Goal: Find specific page/section: Find specific page/section

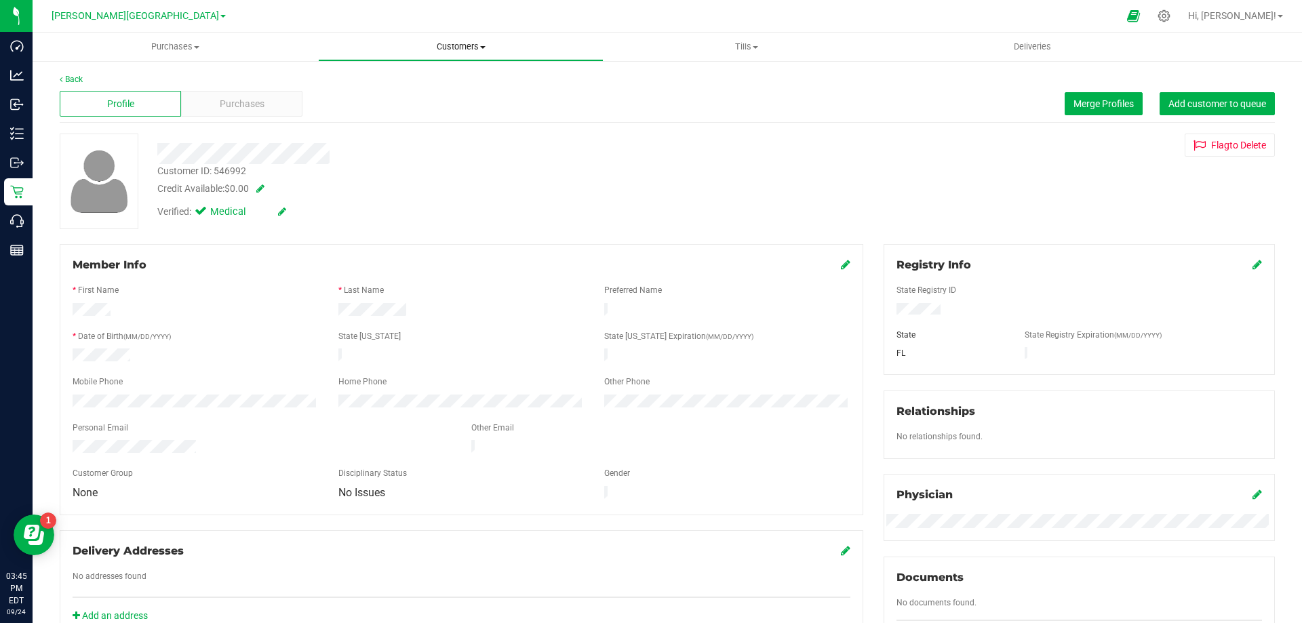
click at [465, 48] on span "Customers" at bounding box center [461, 47] width 284 height 12
click at [383, 85] on span "All customers" at bounding box center [367, 82] width 98 height 12
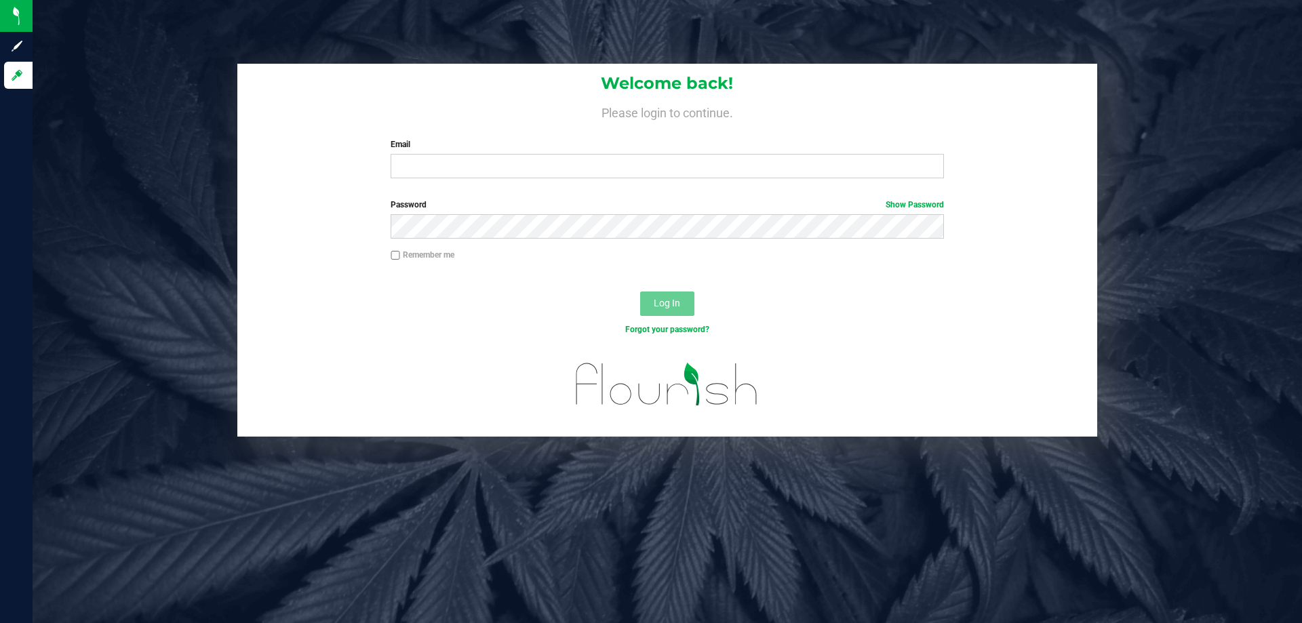
click at [555, 152] on div "Email Required Please format your email correctly." at bounding box center [666, 158] width 573 height 40
click at [555, 163] on input "Email" at bounding box center [667, 166] width 553 height 24
type input "ogreen@liveparallel.com"
click at [640, 292] on button "Log In" at bounding box center [667, 304] width 54 height 24
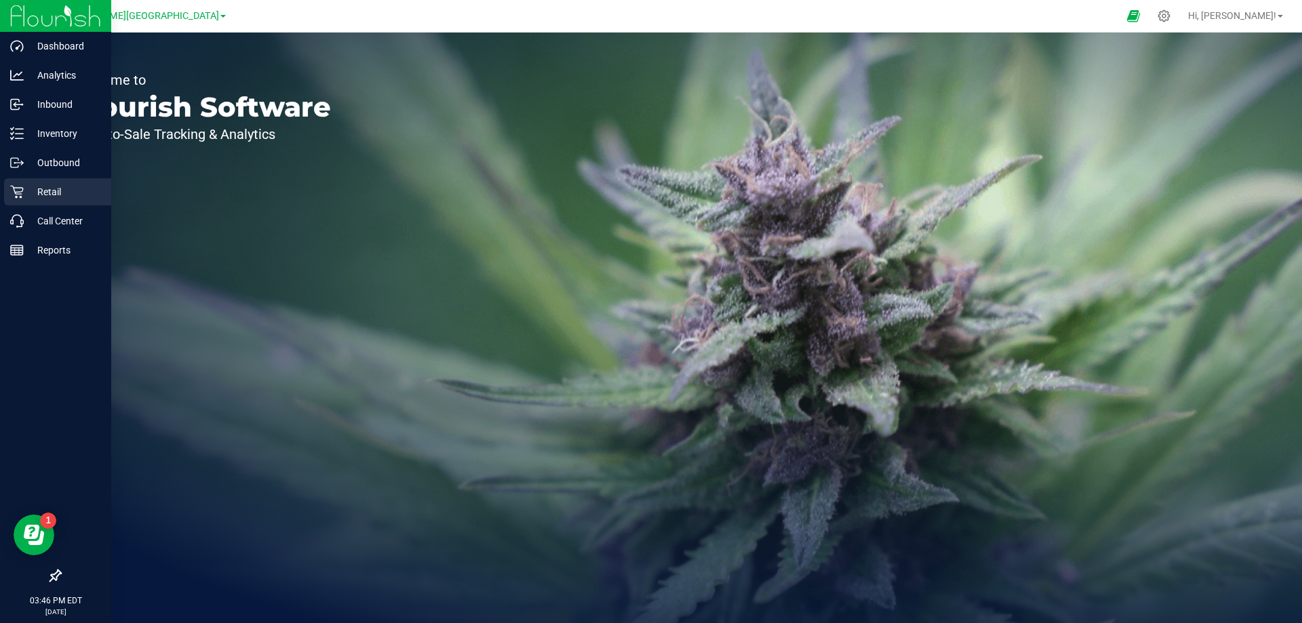
click at [37, 193] on p "Retail" at bounding box center [64, 192] width 81 height 16
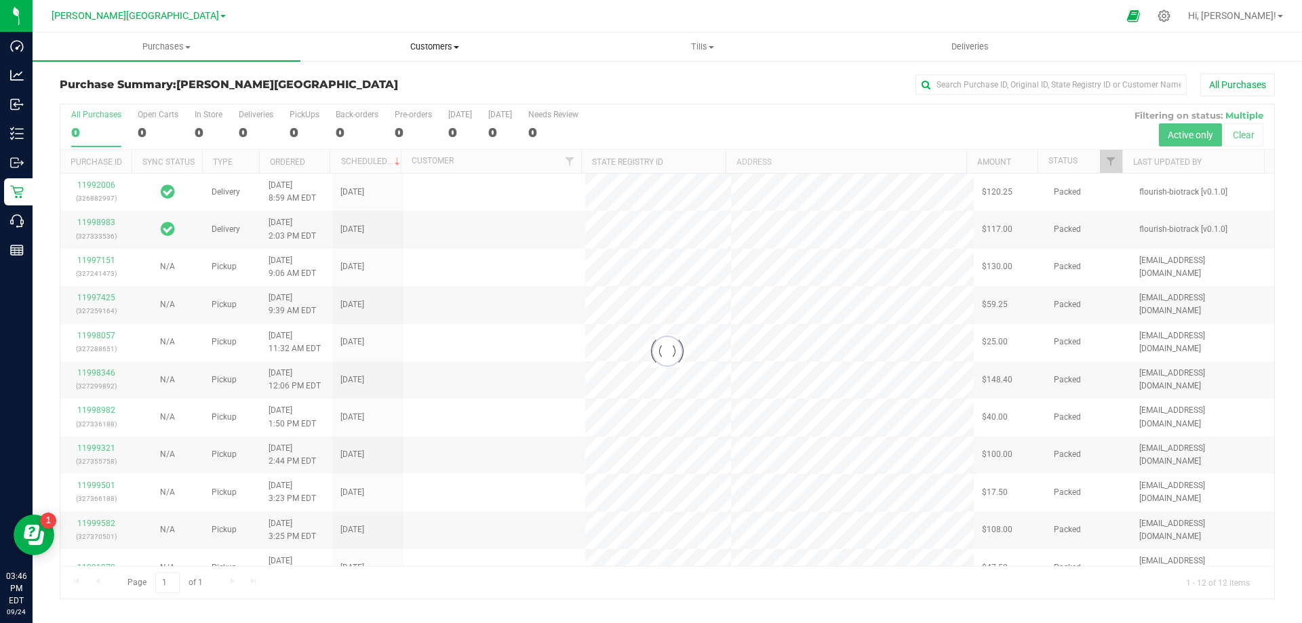
click at [441, 47] on span "Customers" at bounding box center [434, 47] width 266 height 12
click at [344, 83] on span "All customers" at bounding box center [349, 82] width 98 height 12
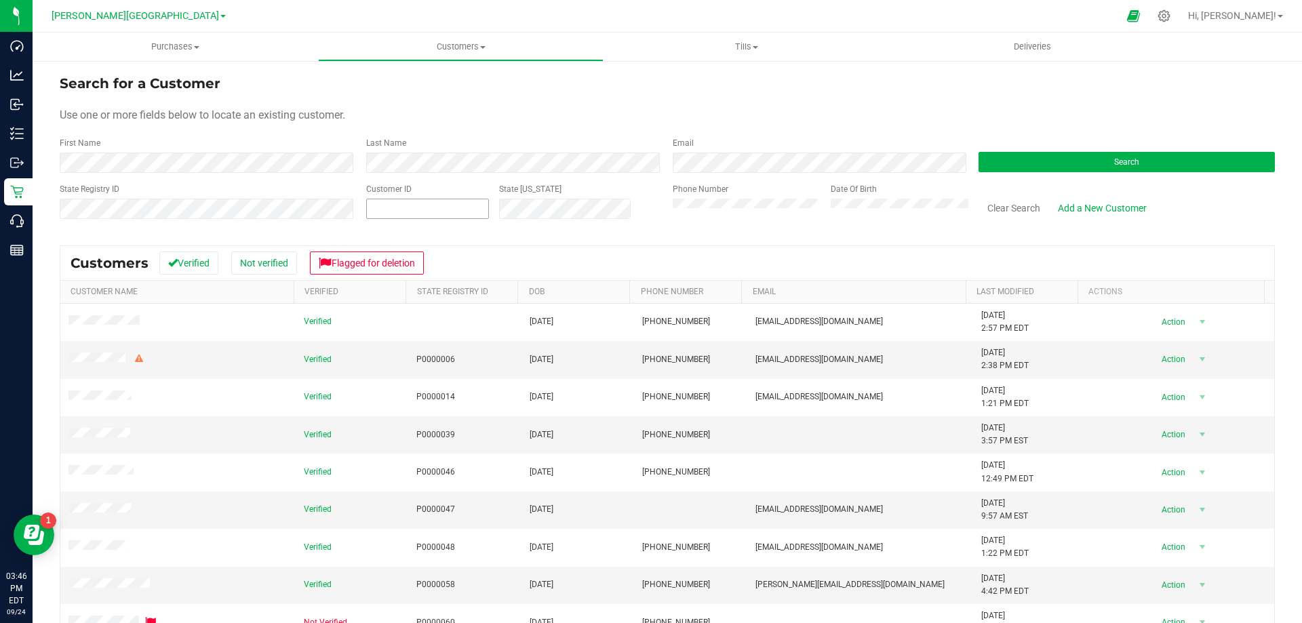
click at [440, 205] on span at bounding box center [427, 209] width 123 height 20
paste input "594283"
type input "594283"
click at [1027, 155] on button "Search" at bounding box center [1126, 162] width 296 height 20
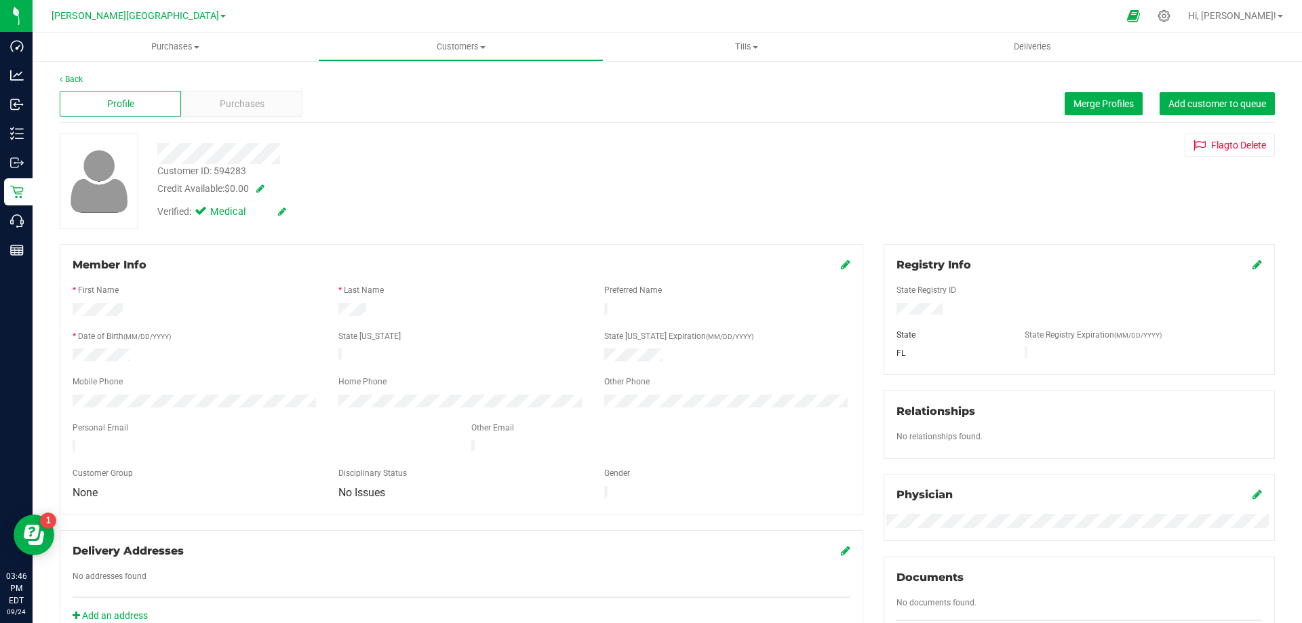
click at [260, 186] on span at bounding box center [258, 188] width 14 height 9
click at [275, 193] on span "$0.00 0" at bounding box center [276, 192] width 101 height 20
type input "107"
type input "$107.00"
click at [339, 191] on span at bounding box center [338, 190] width 16 height 9
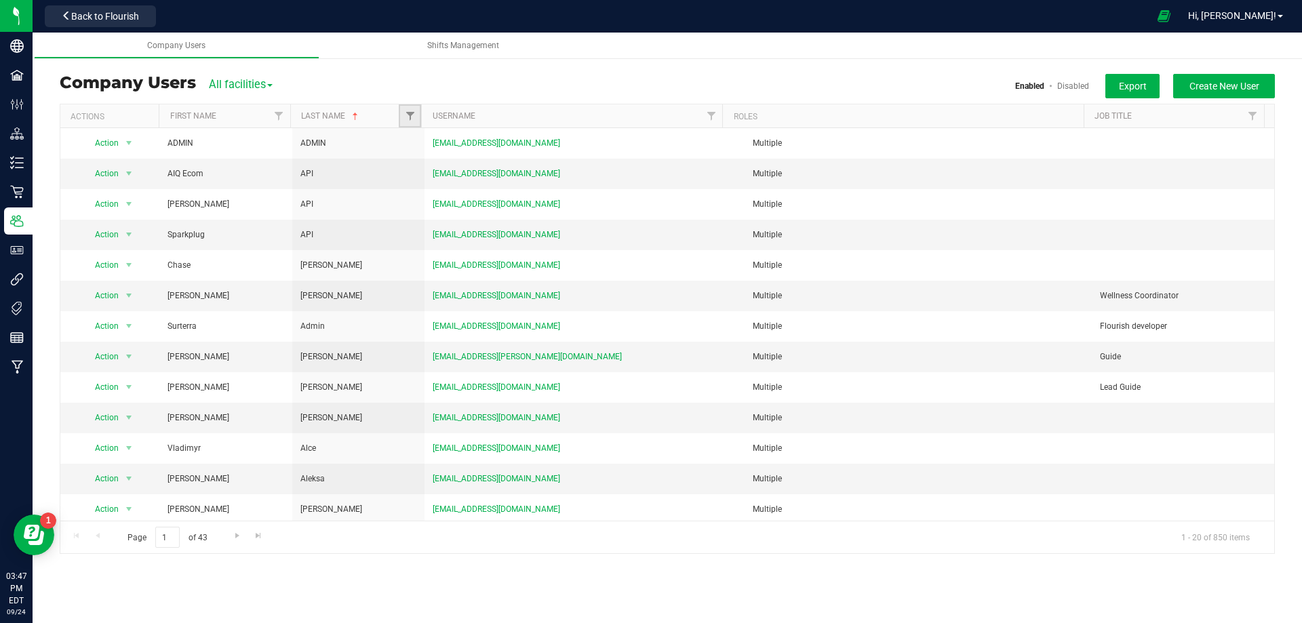
click at [409, 110] on link "Filter" at bounding box center [410, 115] width 22 height 23
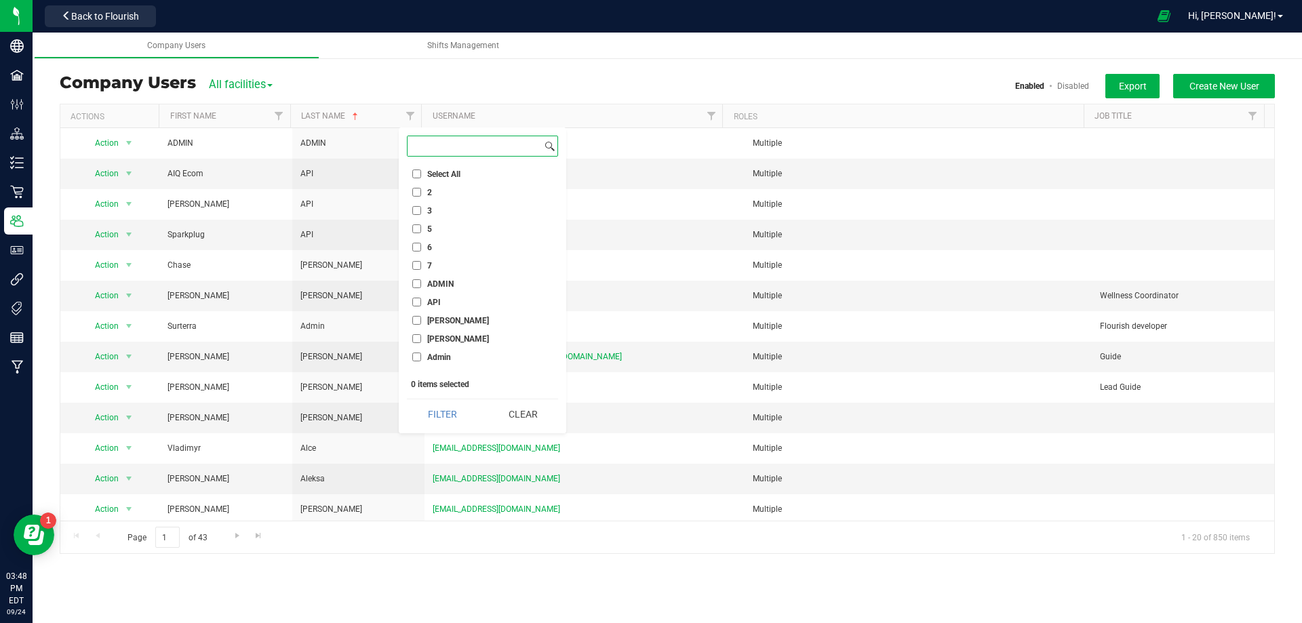
paste input "[PERSON_NAME]"
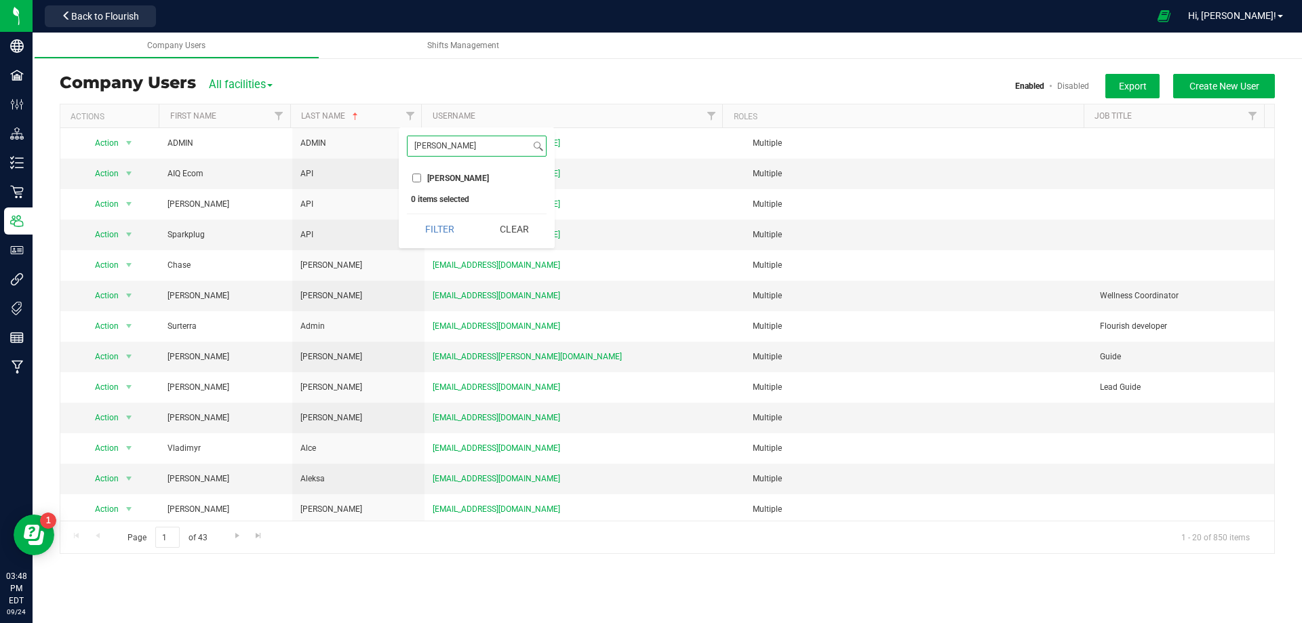
type input "[PERSON_NAME]"
click at [418, 174] on input "[PERSON_NAME]" at bounding box center [416, 178] width 9 height 9
checkbox input "true"
click at [438, 226] on button "Filter" at bounding box center [439, 229] width 65 height 30
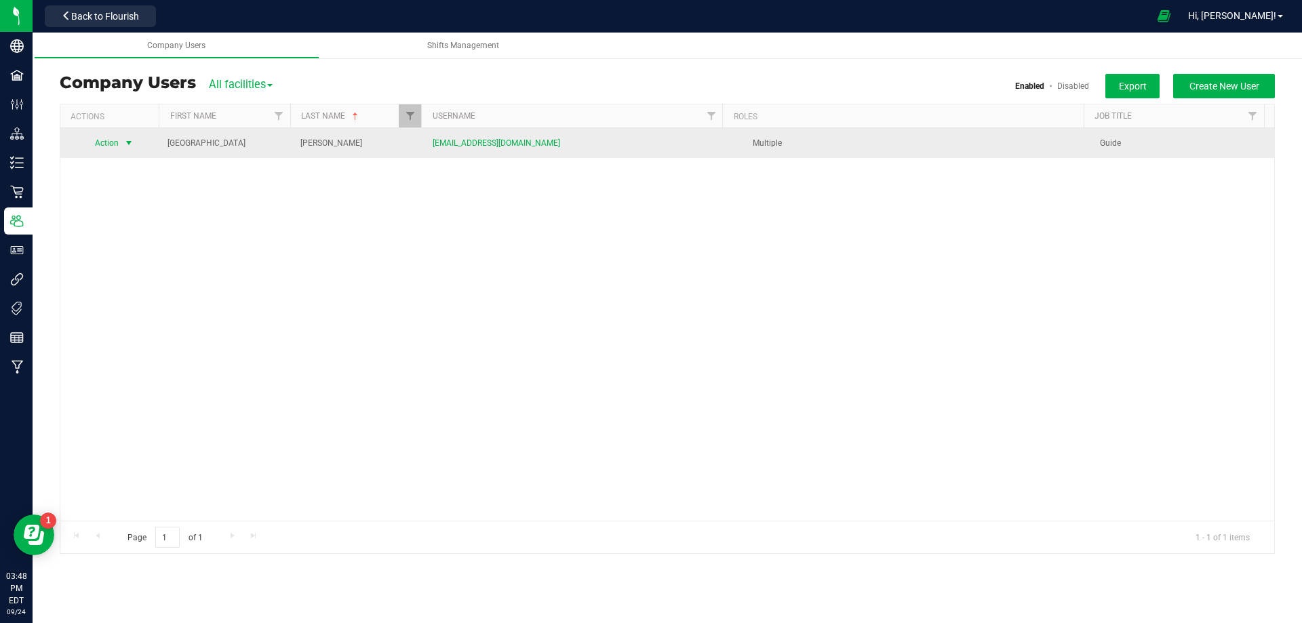
click at [119, 143] on span "Action" at bounding box center [101, 143] width 37 height 19
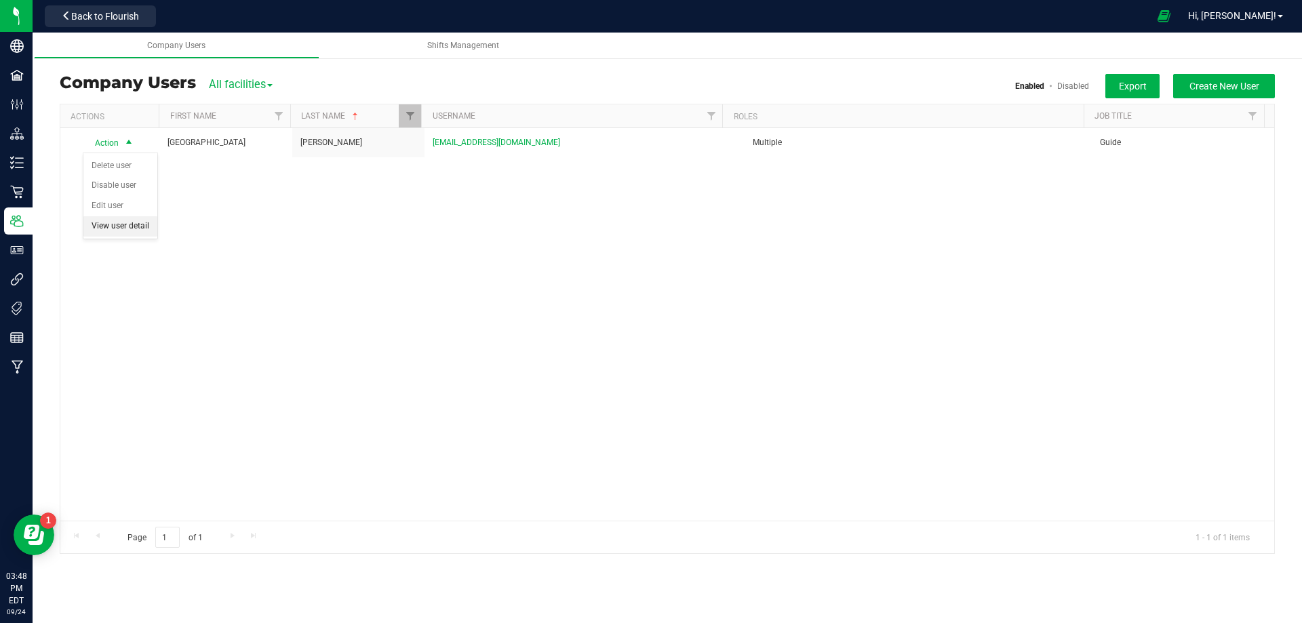
click at [132, 225] on li "View user detail" at bounding box center [120, 226] width 74 height 20
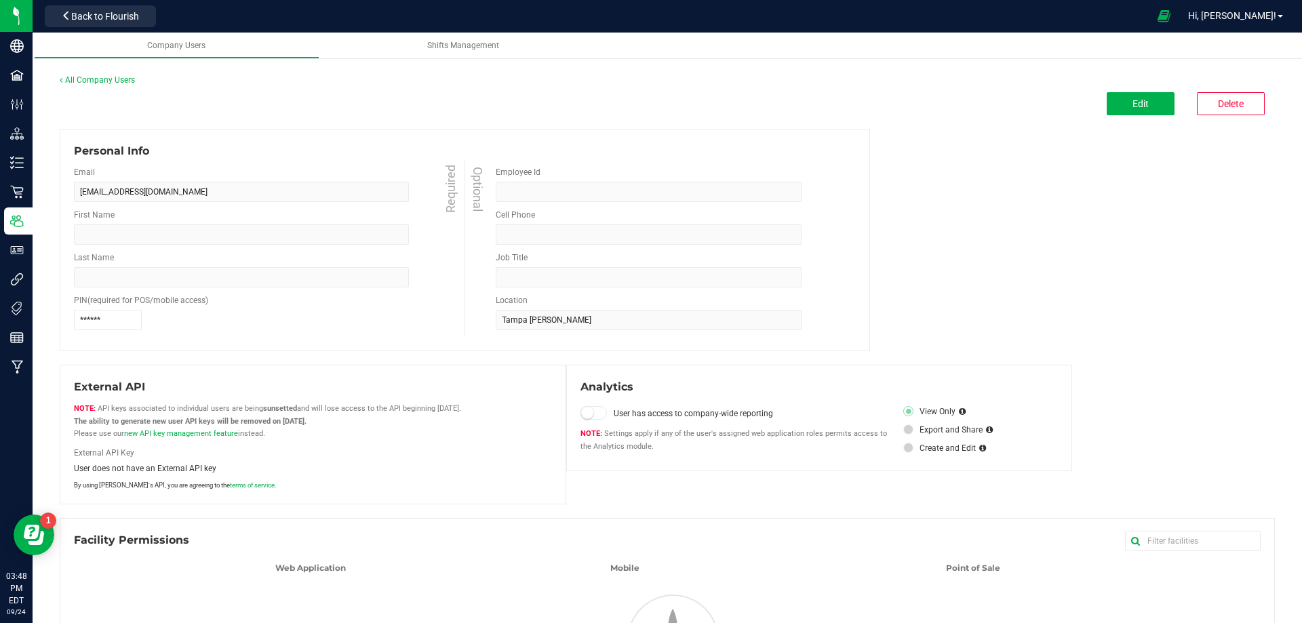
type input "[GEOGRAPHIC_DATA]"
type input "[PERSON_NAME]"
type input "Guide"
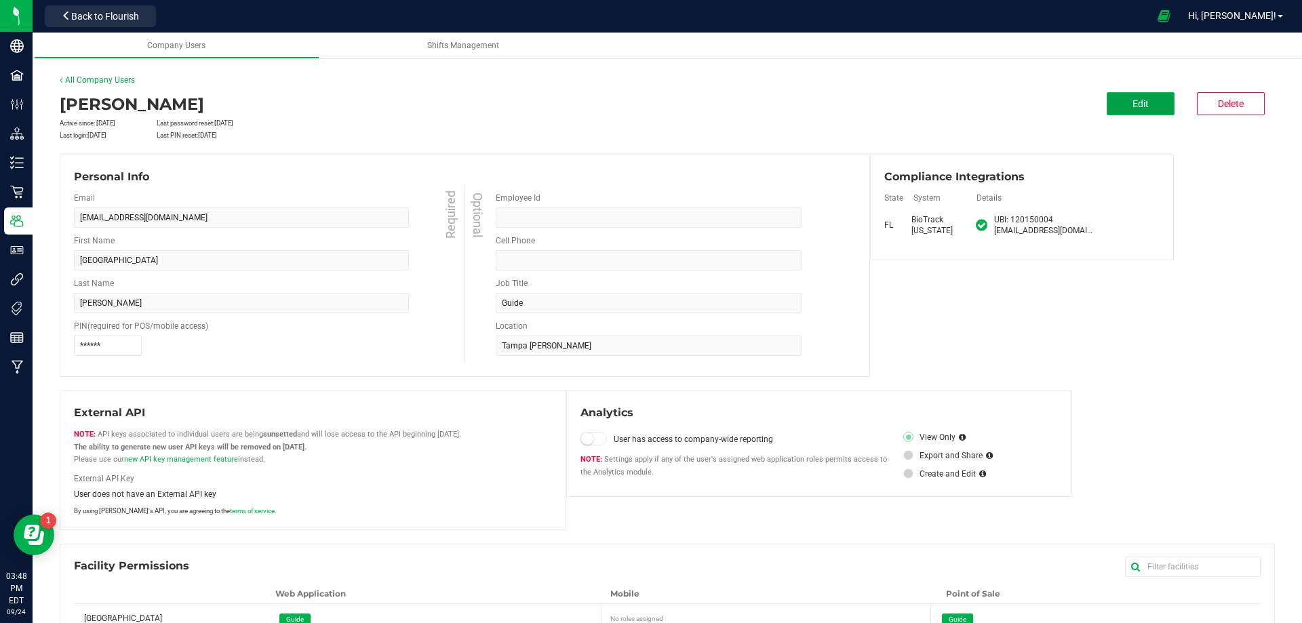
click at [1126, 109] on button "Edit" at bounding box center [1141, 103] width 68 height 23
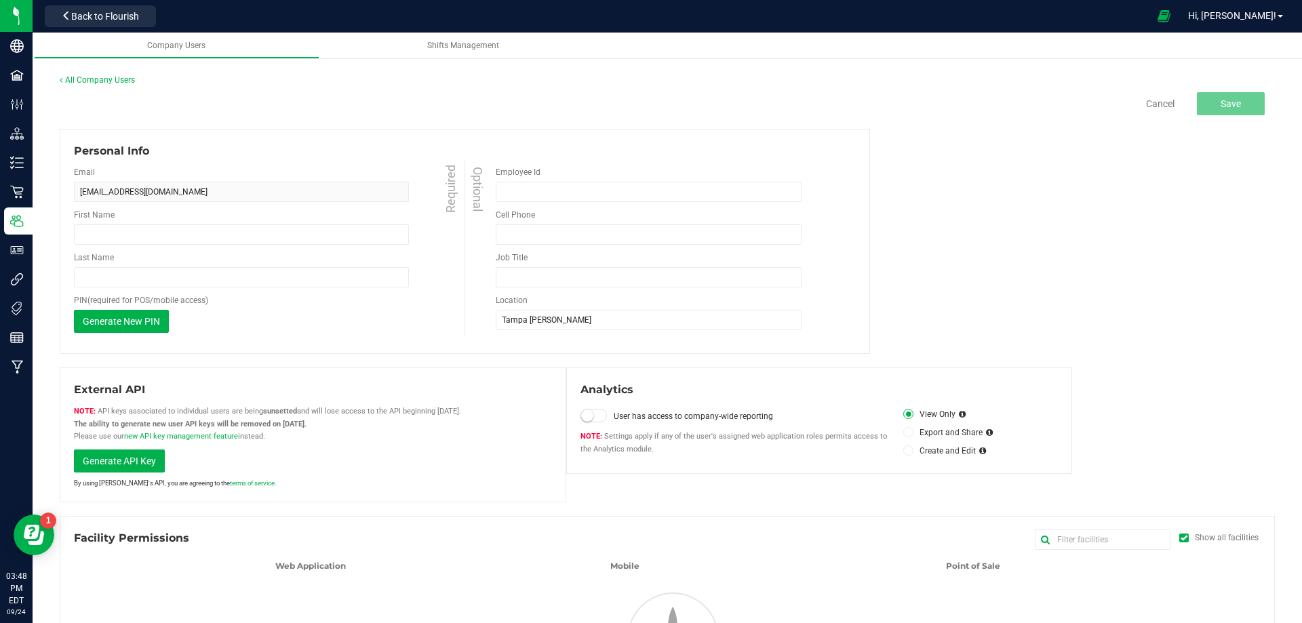
type input "[GEOGRAPHIC_DATA]"
type input "[PERSON_NAME]"
type input "Guide"
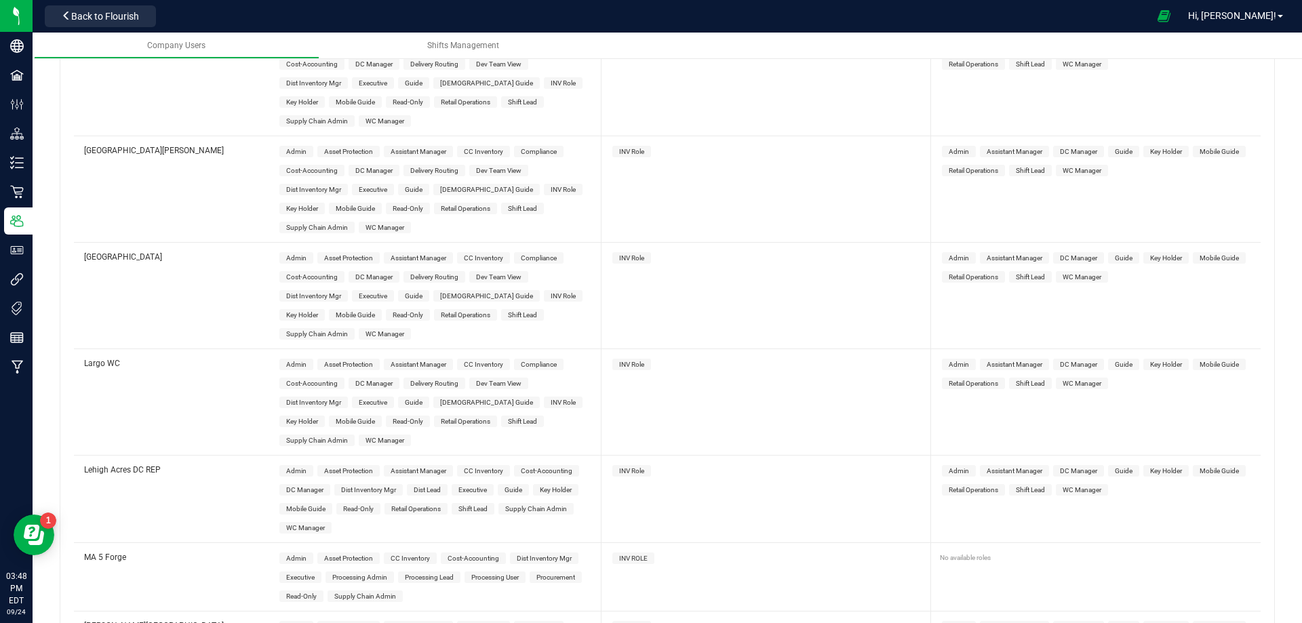
scroll to position [2408, 0]
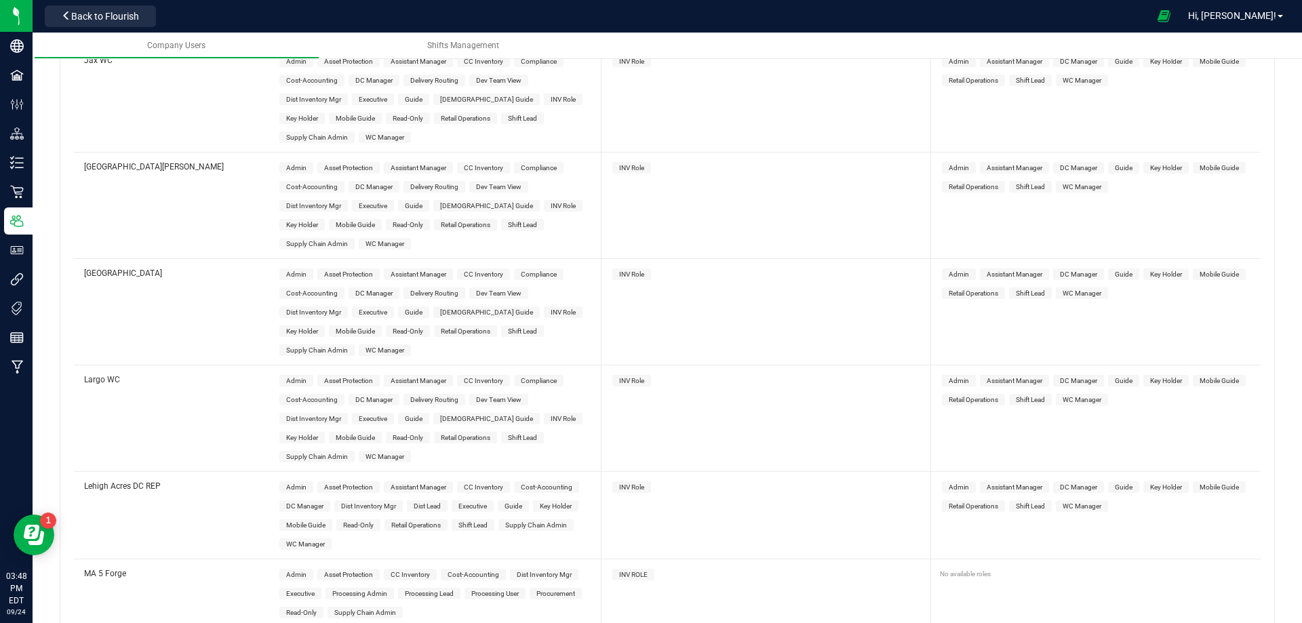
click at [410, 415] on span "Guide" at bounding box center [414, 418] width 18 height 7
click at [1118, 377] on span "Guide" at bounding box center [1124, 380] width 18 height 7
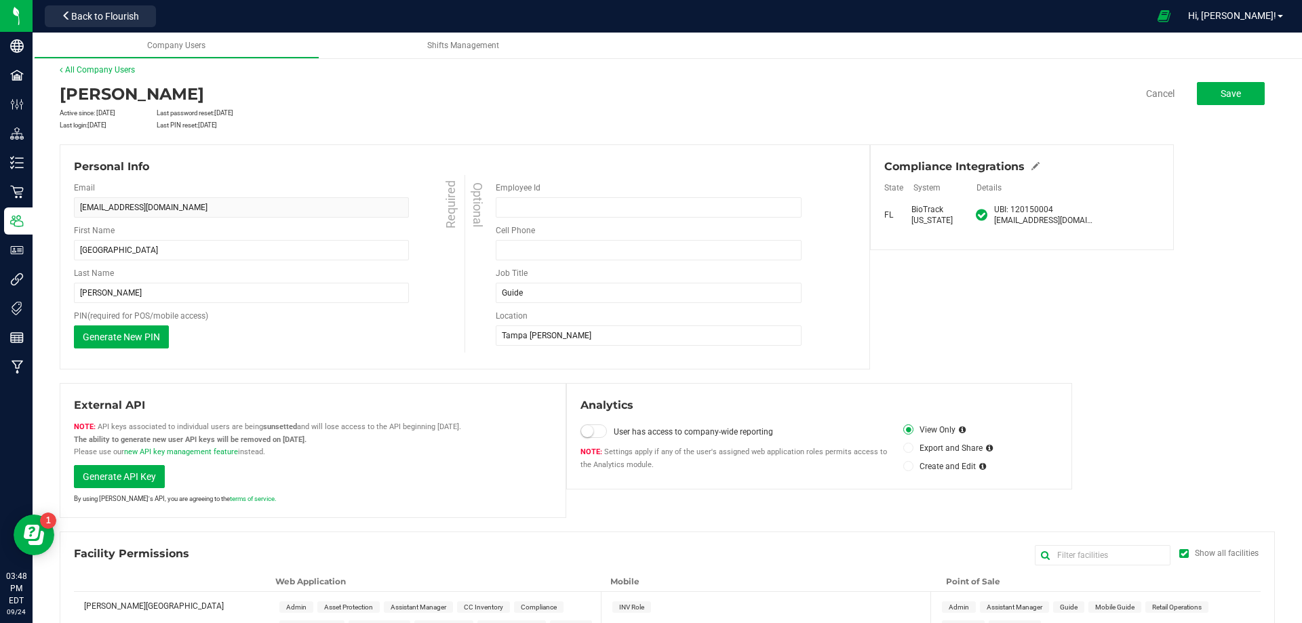
scroll to position [0, 0]
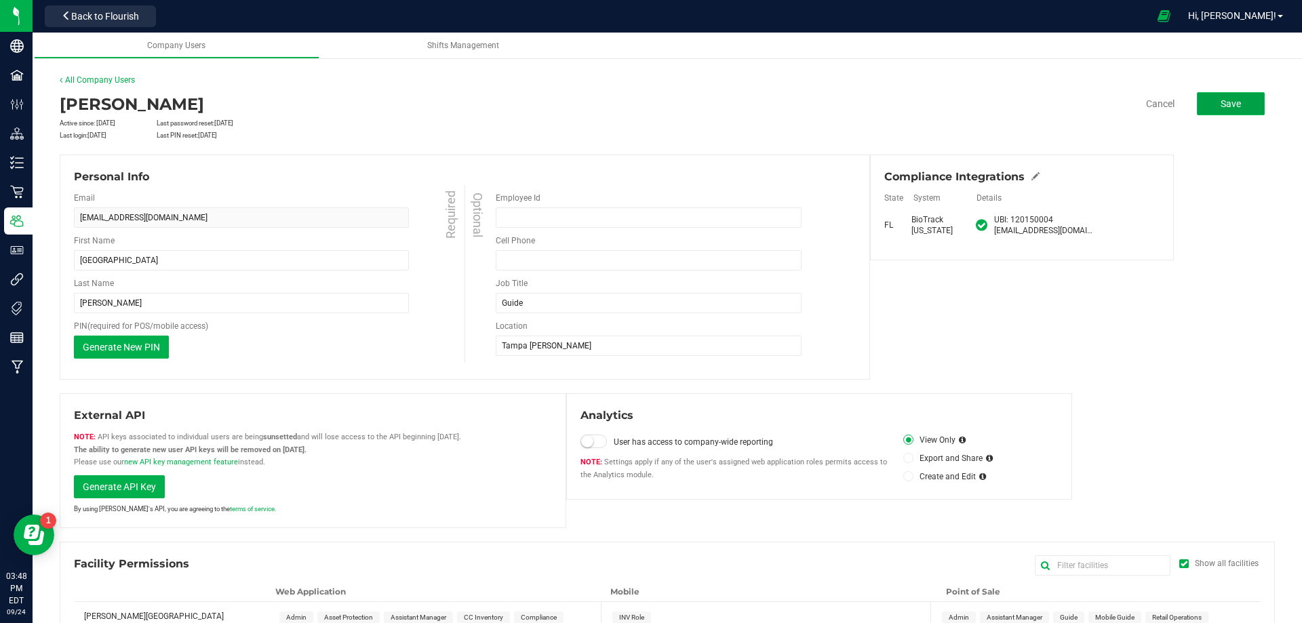
click at [1229, 113] on button "Save" at bounding box center [1231, 103] width 68 height 23
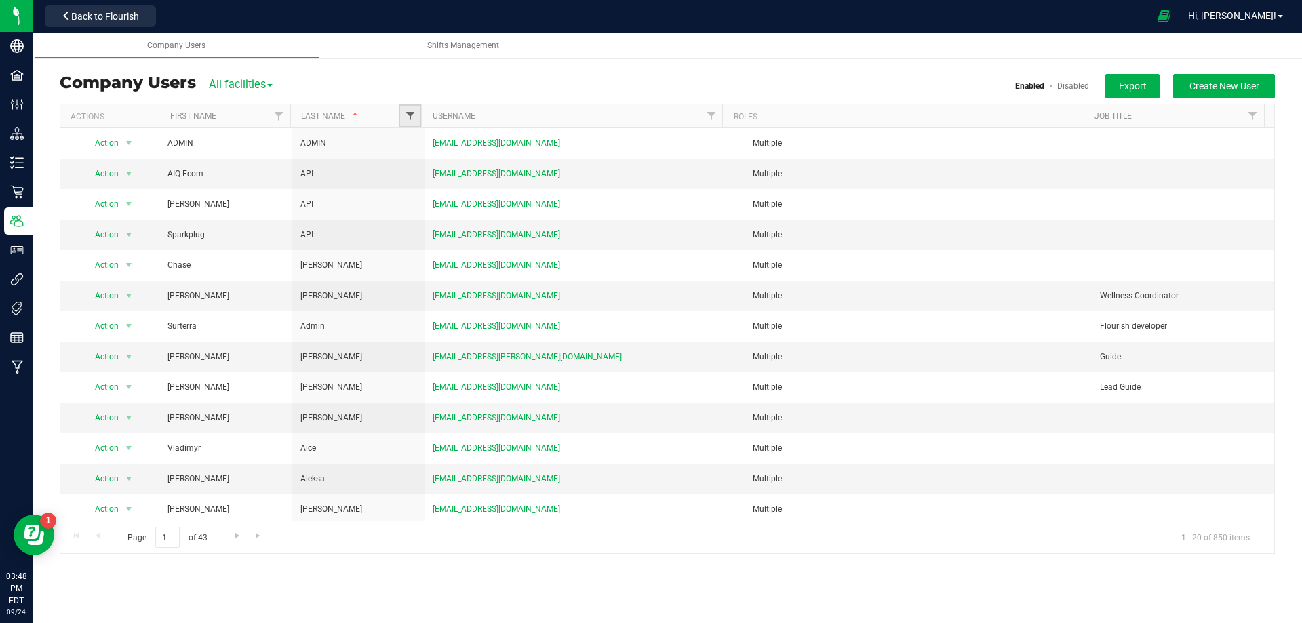
click at [414, 117] on span "Filter" at bounding box center [410, 116] width 11 height 11
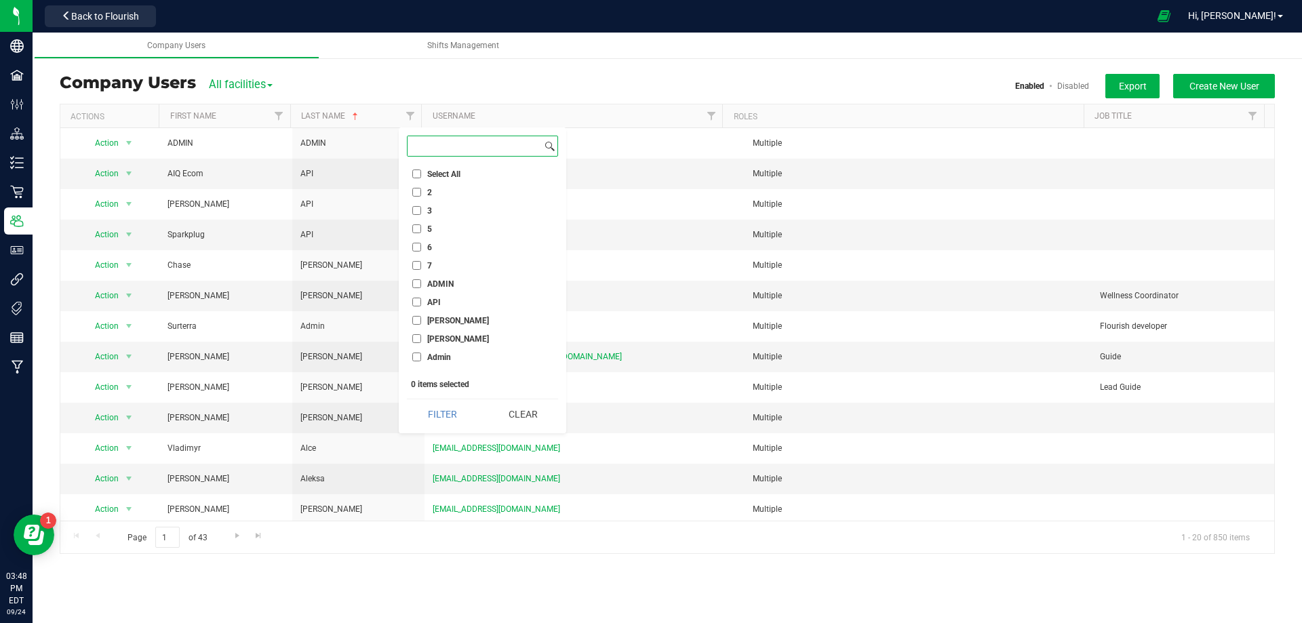
paste input "[PERSON_NAME]"
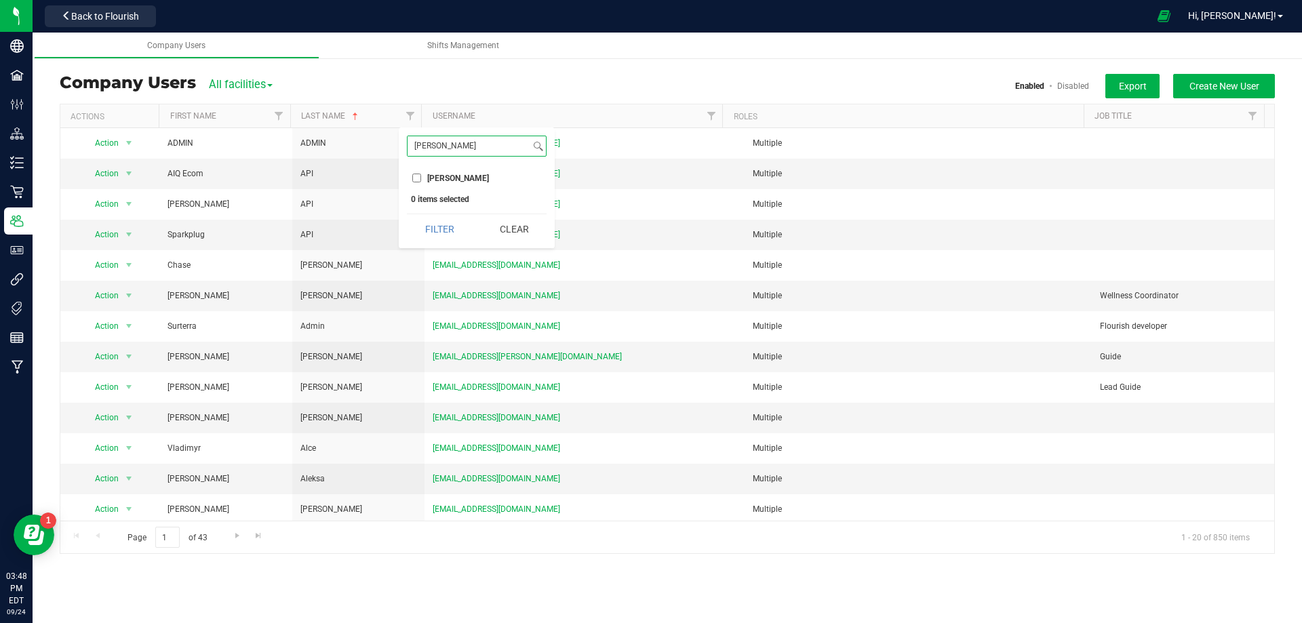
type input "[PERSON_NAME]"
click at [420, 176] on input "[PERSON_NAME]" at bounding box center [416, 178] width 9 height 9
checkbox input "true"
click at [442, 223] on button "Filter" at bounding box center [439, 229] width 65 height 30
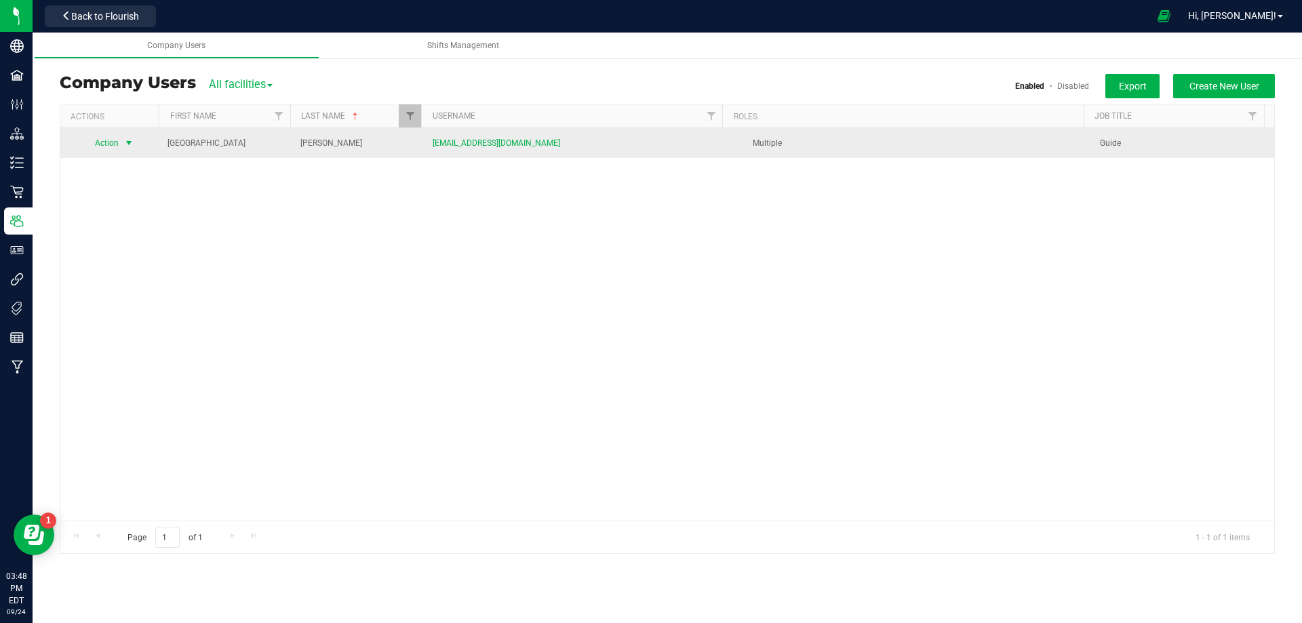
click at [122, 136] on span "select" at bounding box center [128, 143] width 17 height 19
click at [128, 131] on td "Action Action Delete user Disable user Edit user View user detail" at bounding box center [109, 143] width 99 height 30
click at [130, 131] on td "Action Action Delete user Disable user Edit user View user detail" at bounding box center [109, 143] width 99 height 30
click at [134, 138] on span "select" at bounding box center [128, 143] width 17 height 19
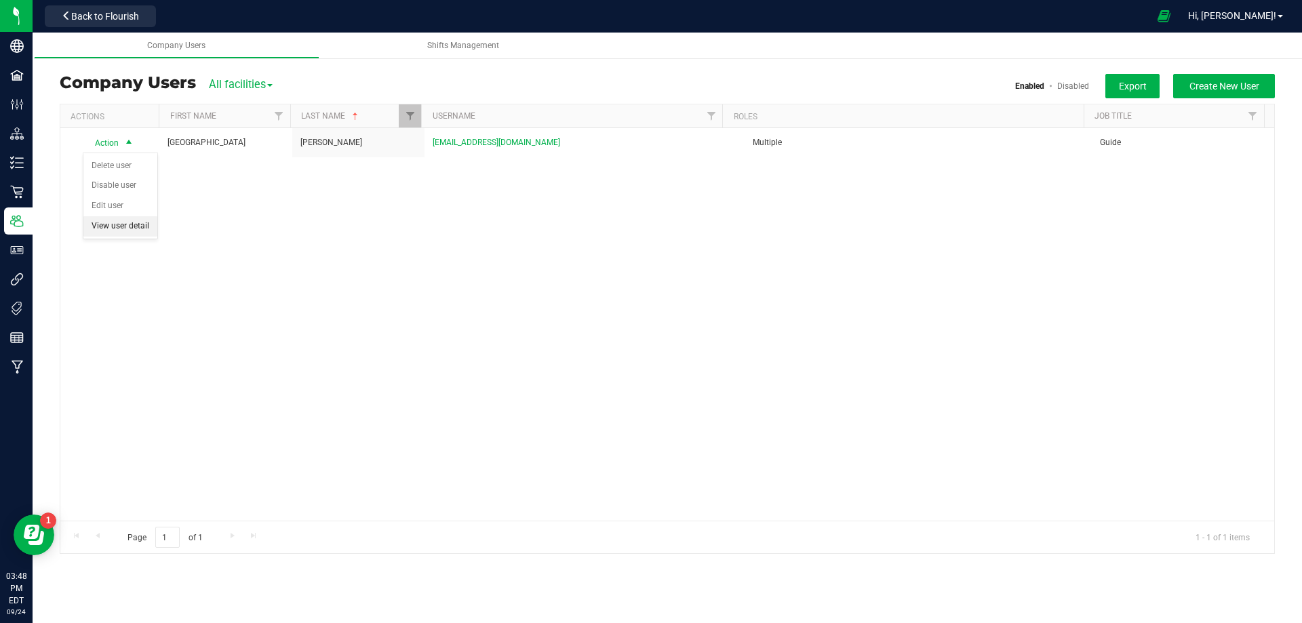
click at [105, 222] on li "View user detail" at bounding box center [120, 226] width 74 height 20
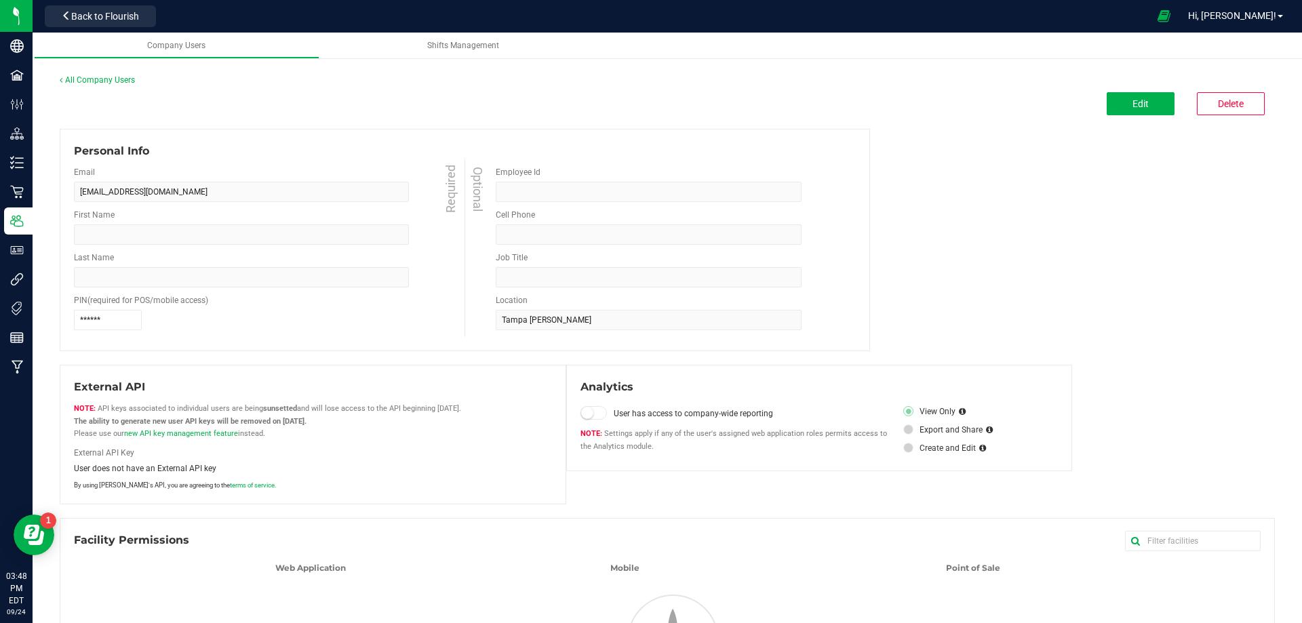
type input "[GEOGRAPHIC_DATA]"
type input "[PERSON_NAME]"
type input "Guide"
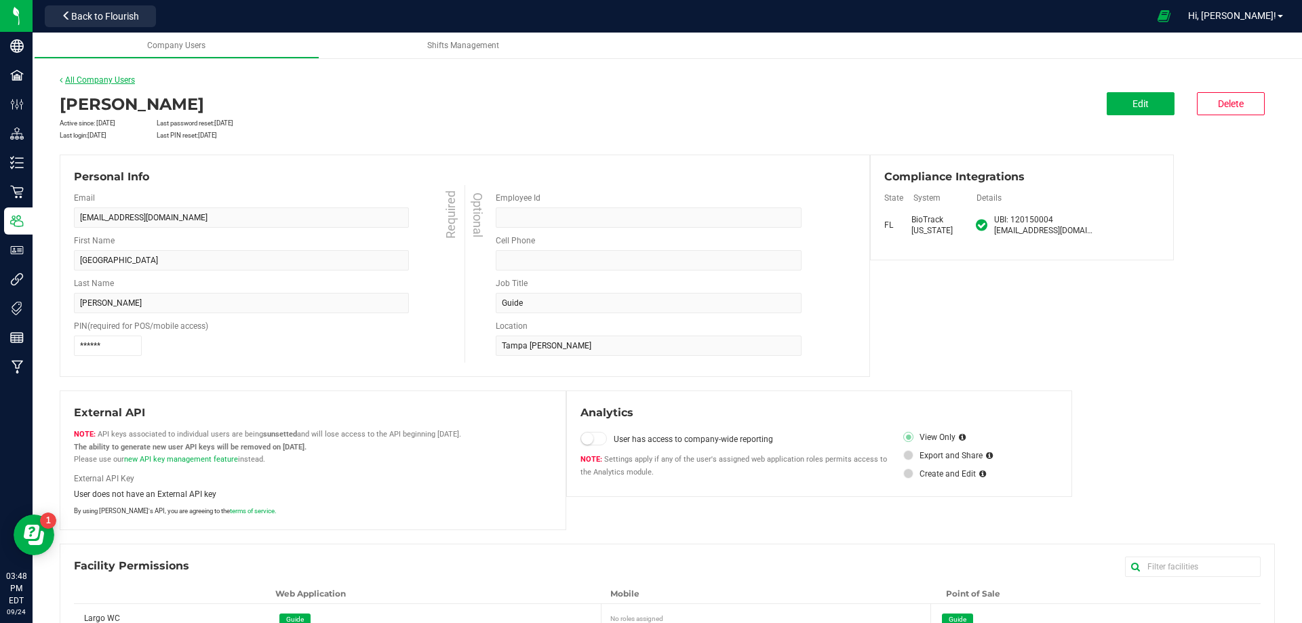
click at [119, 76] on link "All Company Users" at bounding box center [97, 79] width 75 height 9
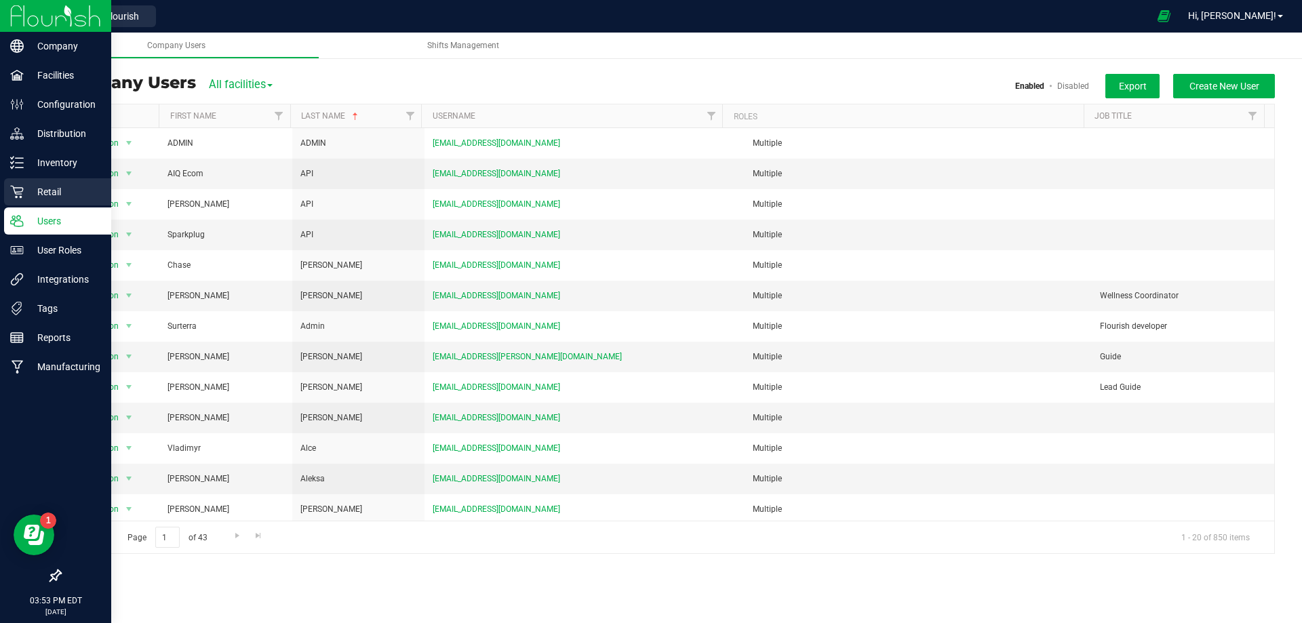
click at [55, 184] on p "Retail" at bounding box center [64, 192] width 81 height 16
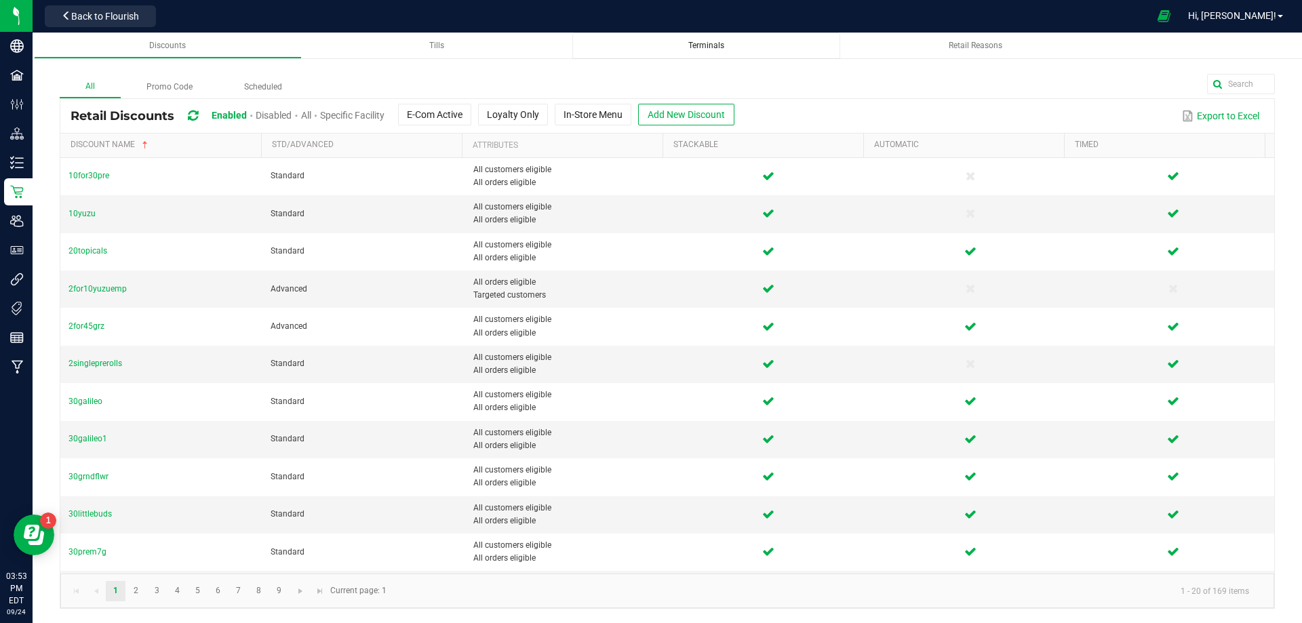
click at [722, 44] on span "Terminals" at bounding box center [706, 45] width 36 height 9
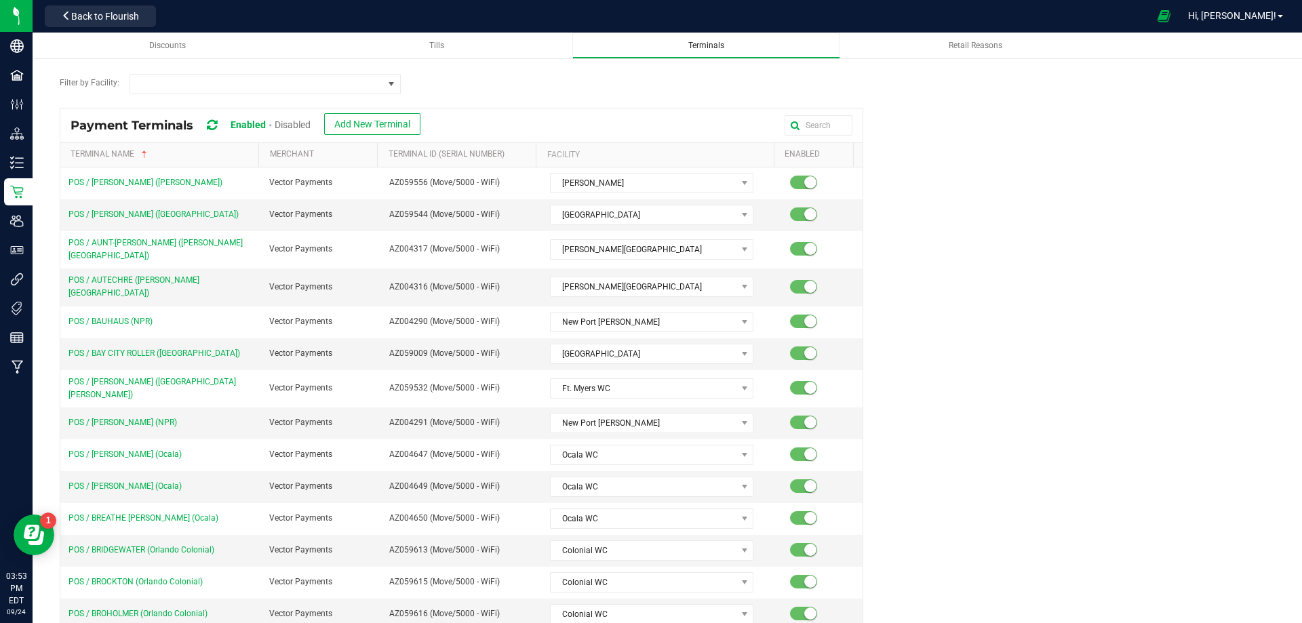
click at [742, 45] on div "Terminals" at bounding box center [706, 46] width 246 height 12
click at [383, 85] on span at bounding box center [391, 84] width 17 height 19
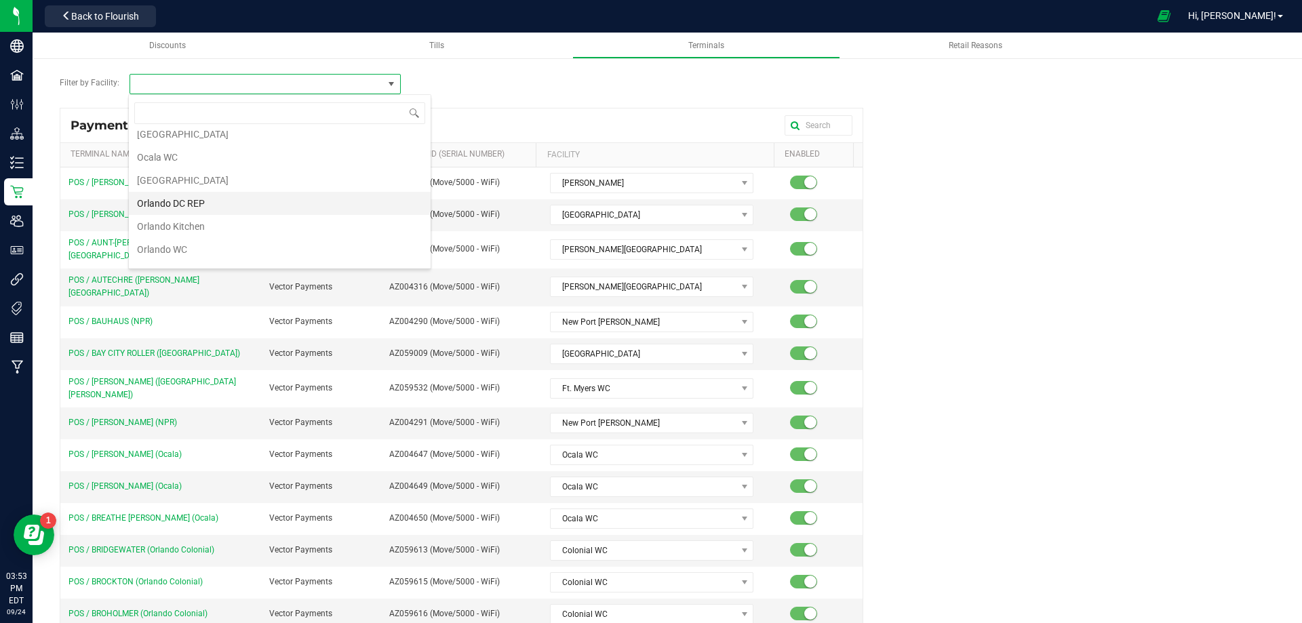
scroll to position [814, 0]
click at [172, 142] on li "Ocala WC" at bounding box center [280, 135] width 302 height 23
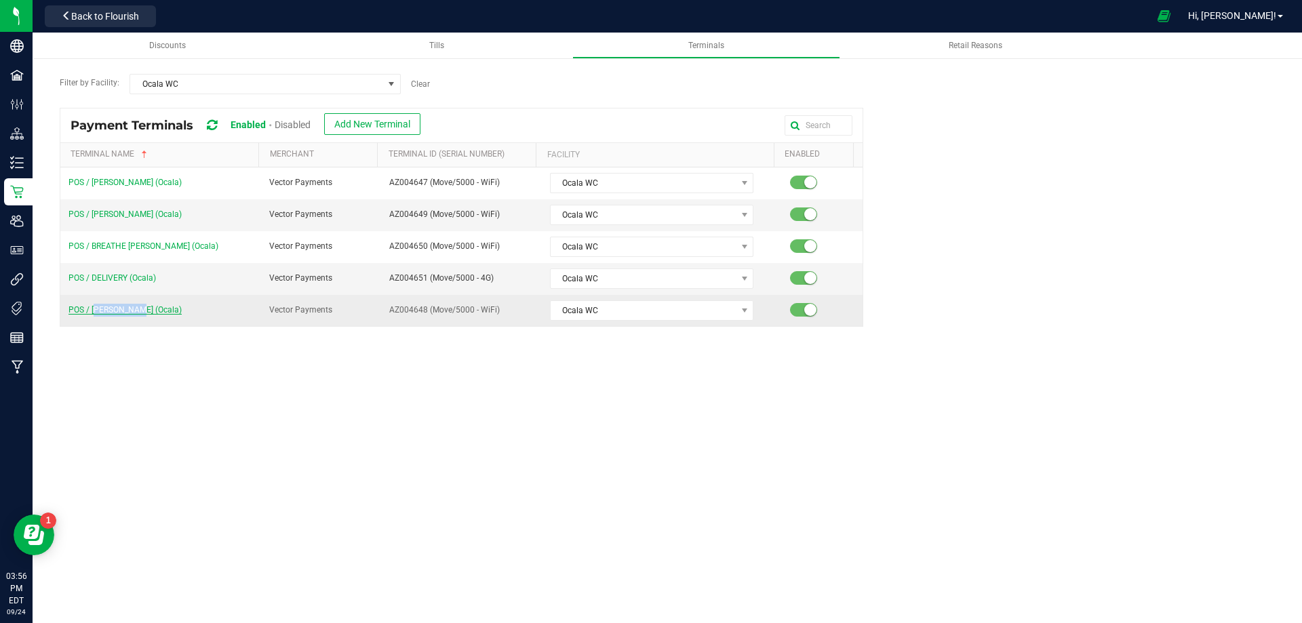
drag, startPoint x: 92, startPoint y: 320, endPoint x: 142, endPoint y: 309, distance: 50.7
click at [142, 309] on td "POS / [PERSON_NAME] (Ocala)" at bounding box center [160, 310] width 201 height 31
copy span "[PERSON_NAME]"
drag, startPoint x: 385, startPoint y: 311, endPoint x: 423, endPoint y: 310, distance: 38.0
click at [423, 310] on span "AZ004648 (Move/5000 - WiFi)" at bounding box center [444, 309] width 111 height 9
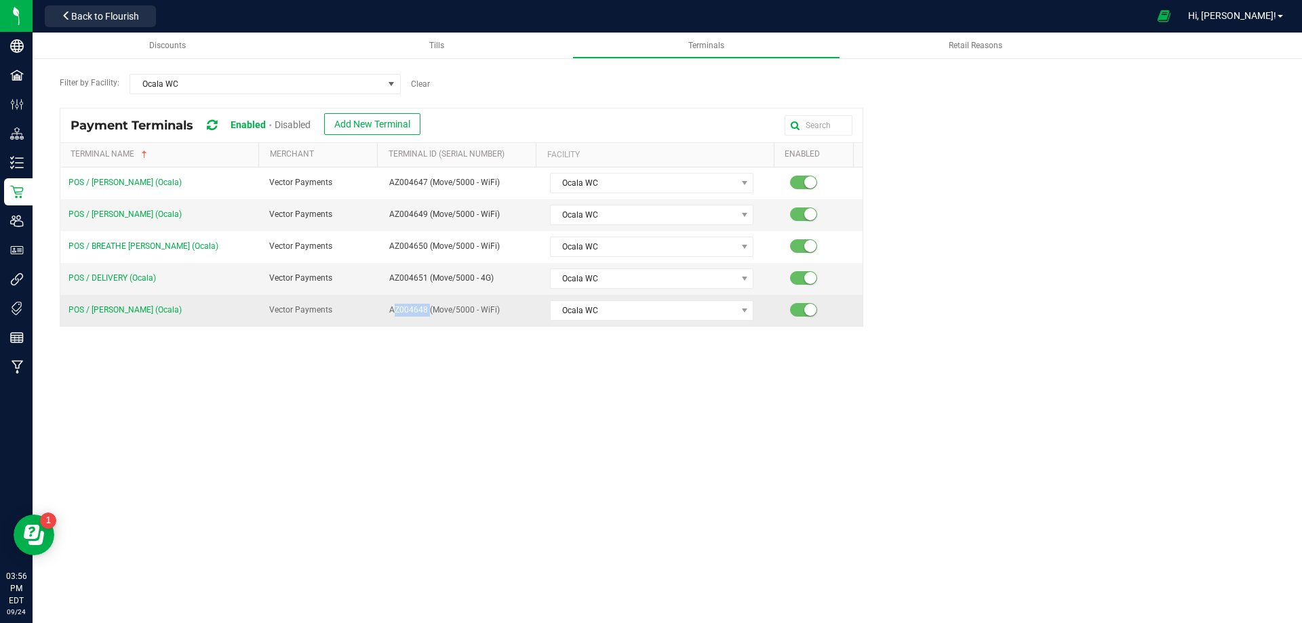
copy span "AZ004648"
